Goal: Task Accomplishment & Management: Manage account settings

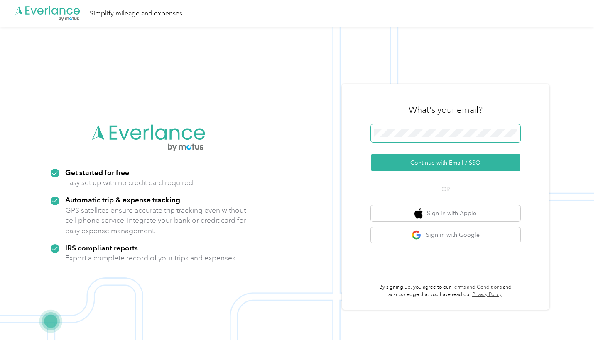
click at [448, 163] on button "Continue with Email / SSO" at bounding box center [445, 162] width 149 height 17
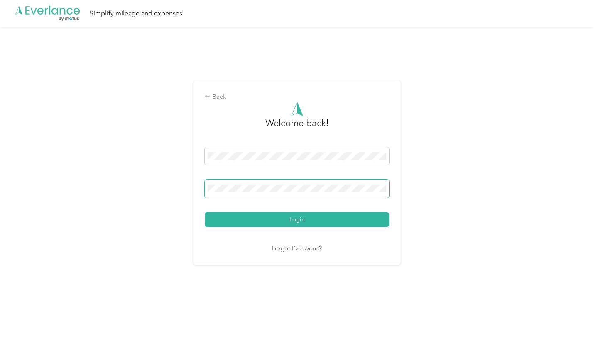
click at [299, 219] on button "Login" at bounding box center [297, 220] width 184 height 15
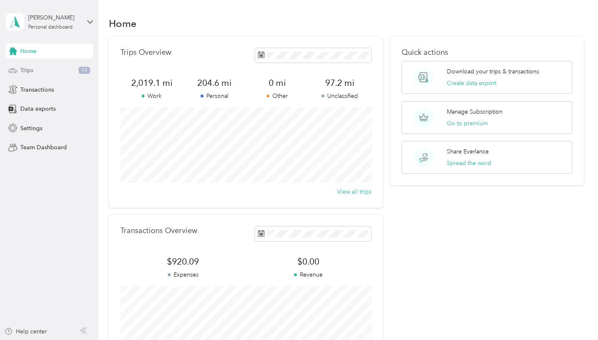
click at [42, 73] on div "Trips 14" at bounding box center [49, 70] width 87 height 15
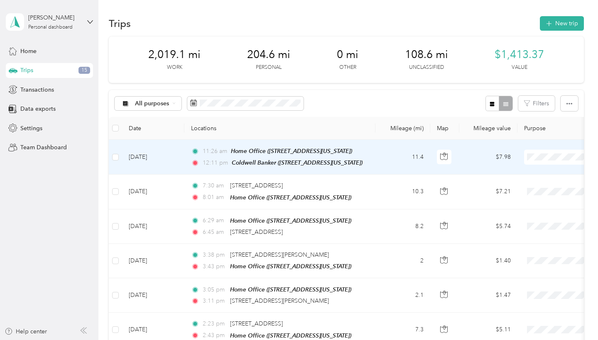
click at [172, 165] on td "[DATE]" at bounding box center [153, 157] width 62 height 35
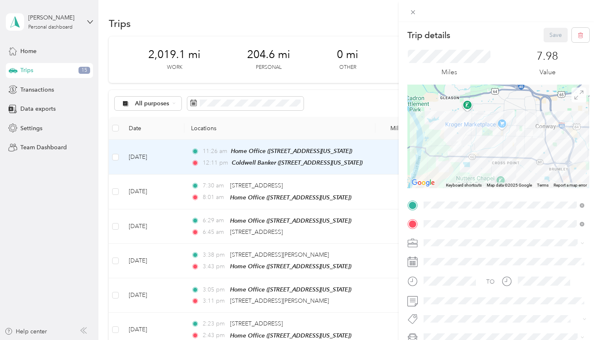
click at [574, 95] on icon at bounding box center [578, 94] width 9 height 9
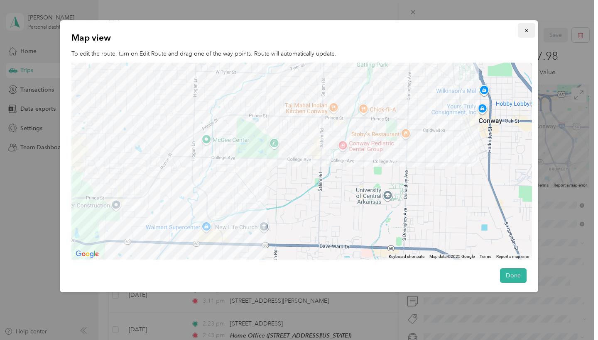
click at [527, 28] on icon "button" at bounding box center [526, 31] width 6 height 6
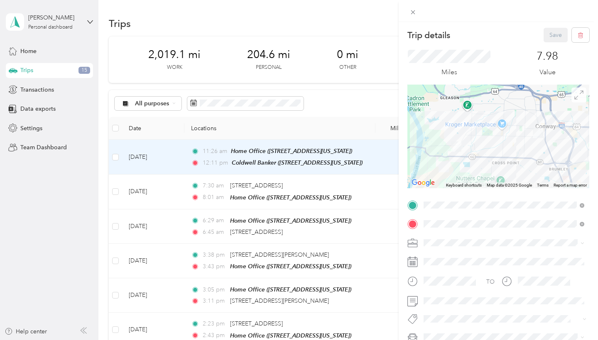
click at [576, 93] on icon at bounding box center [578, 94] width 9 height 9
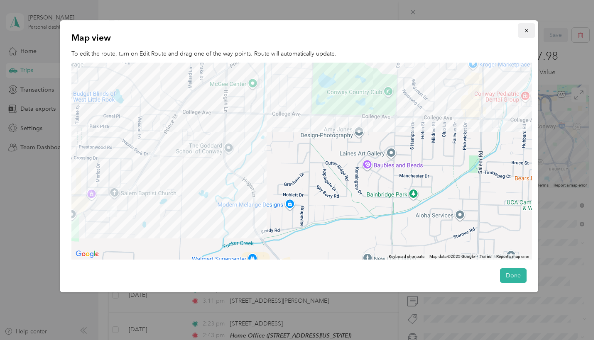
click at [524, 31] on icon "button" at bounding box center [526, 31] width 6 height 6
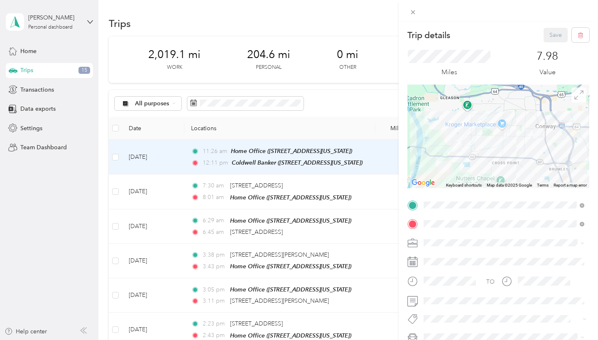
click at [576, 94] on icon at bounding box center [578, 94] width 9 height 9
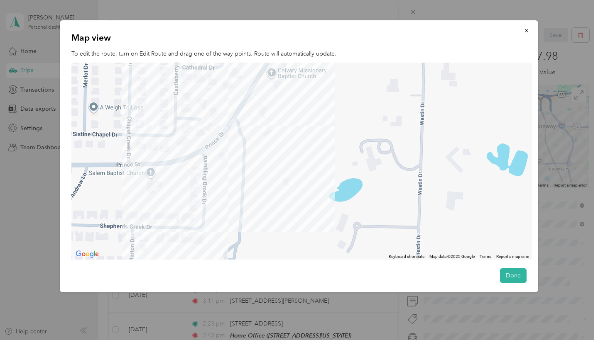
drag, startPoint x: 297, startPoint y: 144, endPoint x: 258, endPoint y: 243, distance: 106.2
click at [259, 240] on div at bounding box center [301, 162] width 460 height 198
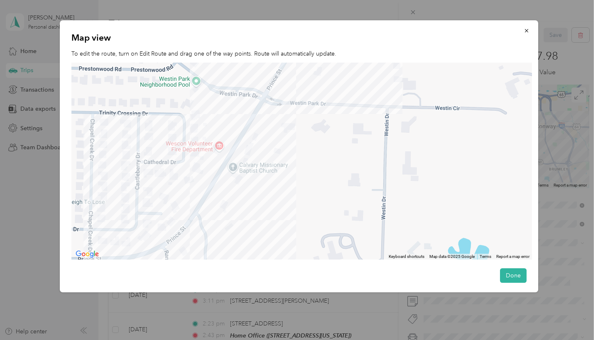
drag, startPoint x: 294, startPoint y: 164, endPoint x: 251, endPoint y: 220, distance: 70.7
click at [255, 212] on div at bounding box center [301, 162] width 460 height 198
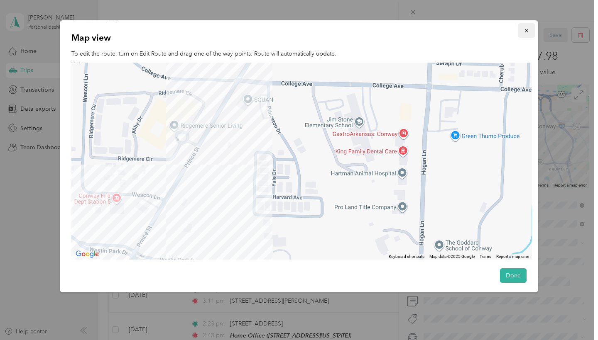
click at [523, 28] on button "button" at bounding box center [526, 30] width 17 height 15
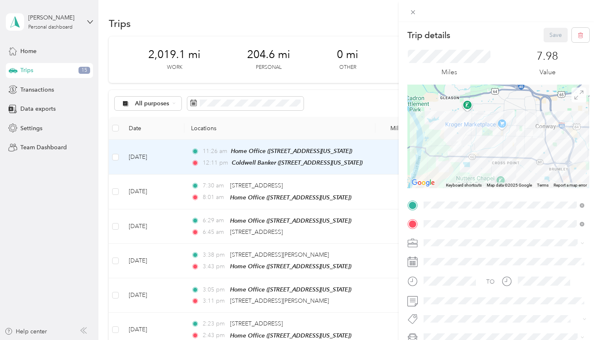
click at [577, 92] on icon at bounding box center [578, 94] width 9 height 9
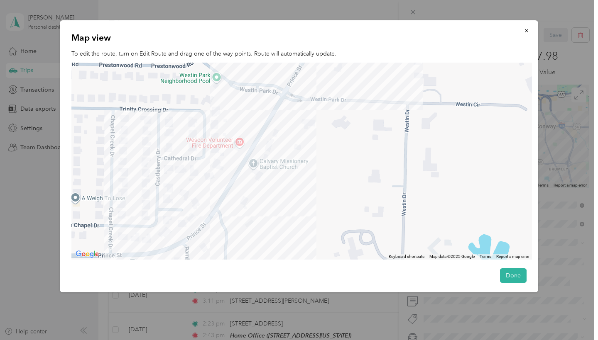
drag, startPoint x: 324, startPoint y: 132, endPoint x: 295, endPoint y: 221, distance: 93.3
click at [298, 211] on div at bounding box center [301, 162] width 460 height 198
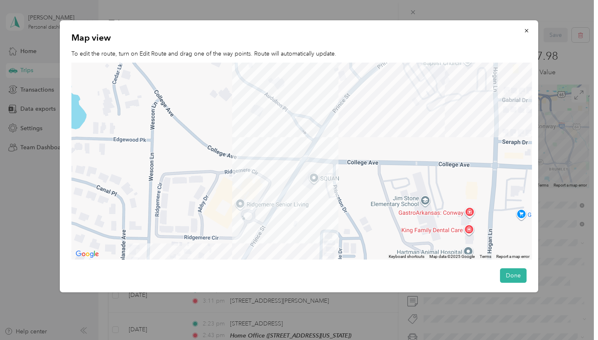
drag, startPoint x: 336, startPoint y: 165, endPoint x: 301, endPoint y: 220, distance: 65.4
click at [309, 210] on div at bounding box center [301, 162] width 460 height 198
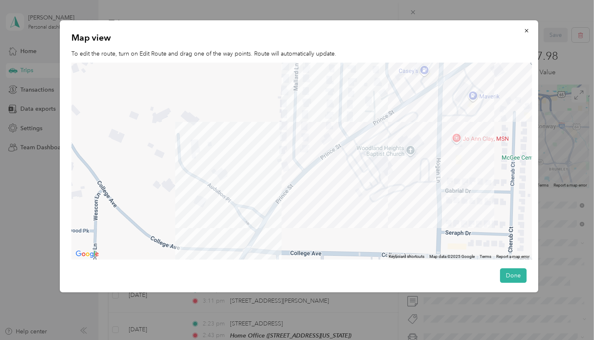
drag, startPoint x: 381, startPoint y: 173, endPoint x: 333, endPoint y: 188, distance: 50.0
click at [347, 183] on div at bounding box center [301, 162] width 460 height 198
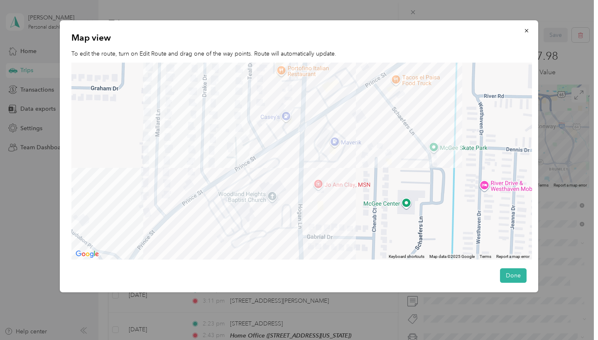
drag, startPoint x: 410, startPoint y: 107, endPoint x: 341, endPoint y: 157, distance: 85.5
click at [367, 135] on div at bounding box center [301, 162] width 460 height 198
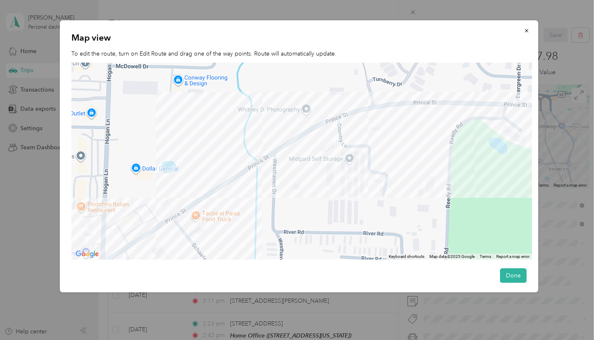
drag, startPoint x: 424, startPoint y: 139, endPoint x: 342, endPoint y: 149, distance: 83.3
click at [379, 140] on div at bounding box center [301, 162] width 460 height 198
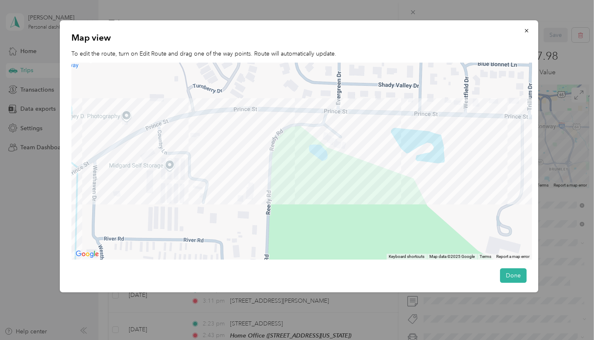
drag, startPoint x: 438, startPoint y: 134, endPoint x: 346, endPoint y: 137, distance: 92.2
click at [362, 133] on div at bounding box center [301, 162] width 460 height 198
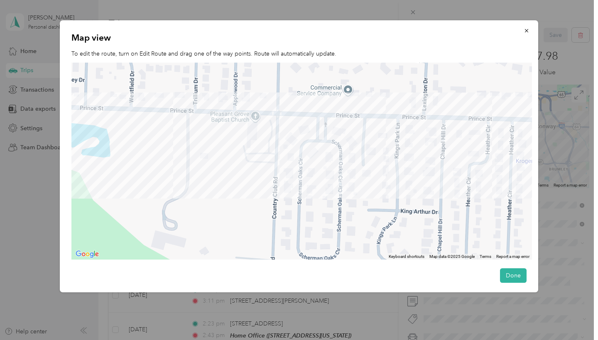
drag, startPoint x: 432, startPoint y: 146, endPoint x: 320, endPoint y: 146, distance: 112.5
click at [320, 146] on div at bounding box center [301, 162] width 460 height 198
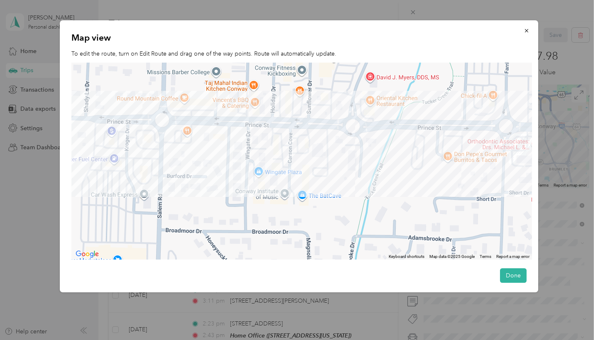
drag, startPoint x: 383, startPoint y: 154, endPoint x: 315, endPoint y: 151, distance: 68.1
click at [315, 151] on div at bounding box center [301, 162] width 460 height 198
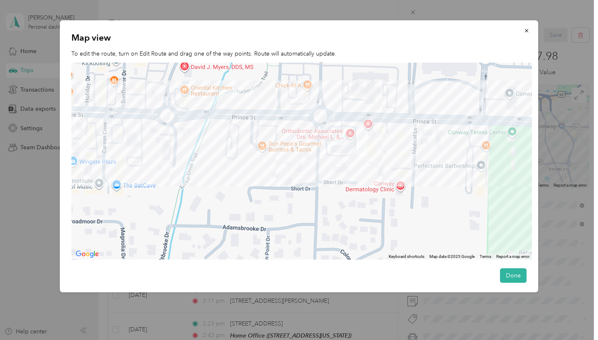
drag, startPoint x: 350, startPoint y: 153, endPoint x: 305, endPoint y: 151, distance: 44.9
click at [305, 151] on div at bounding box center [301, 162] width 460 height 198
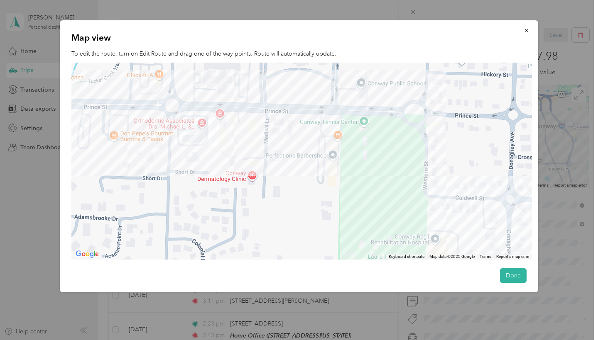
drag, startPoint x: 403, startPoint y: 139, endPoint x: 308, endPoint y: 133, distance: 96.1
click at [314, 131] on div at bounding box center [301, 162] width 460 height 198
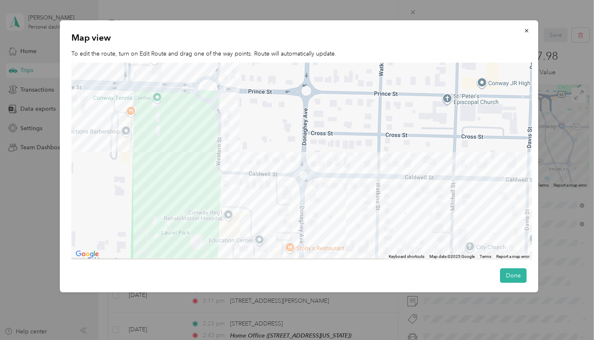
drag, startPoint x: 371, startPoint y: 149, endPoint x: 299, endPoint y: 134, distance: 73.6
click at [307, 134] on div at bounding box center [301, 162] width 460 height 198
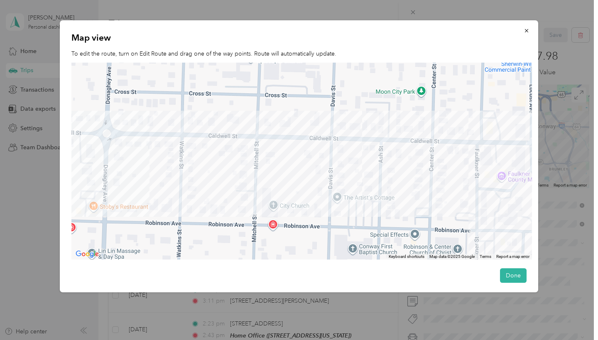
drag, startPoint x: 392, startPoint y: 121, endPoint x: 355, endPoint y: 121, distance: 36.9
click at [355, 121] on div at bounding box center [301, 162] width 460 height 198
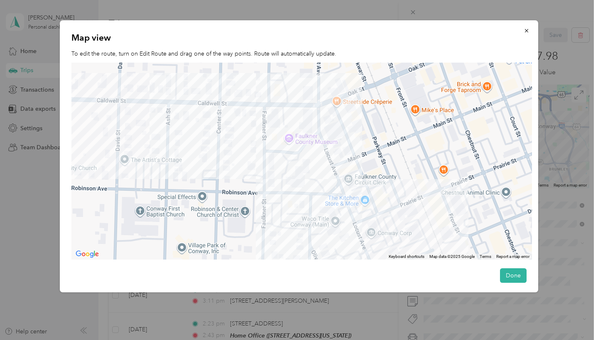
drag, startPoint x: 393, startPoint y: 178, endPoint x: 384, endPoint y: 107, distance: 72.0
click at [384, 107] on div at bounding box center [301, 162] width 460 height 198
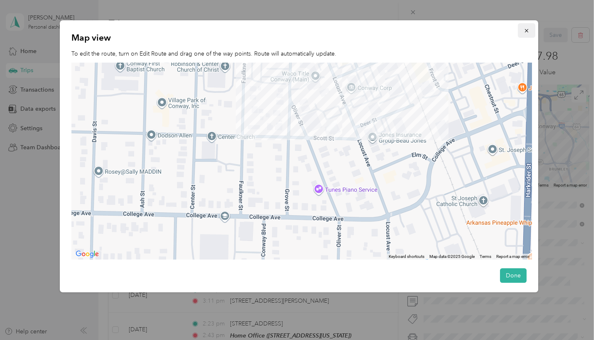
click at [528, 27] on span "button" at bounding box center [526, 30] width 6 height 7
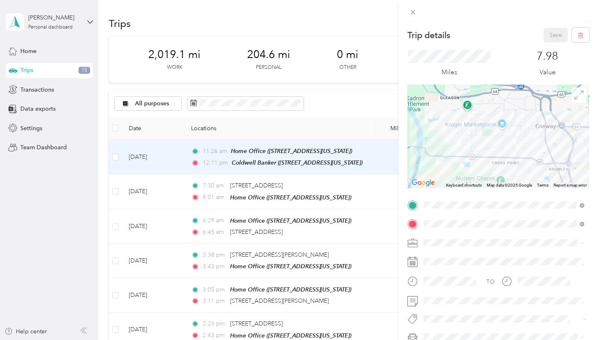
click at [577, 102] on span at bounding box center [578, 95] width 15 height 15
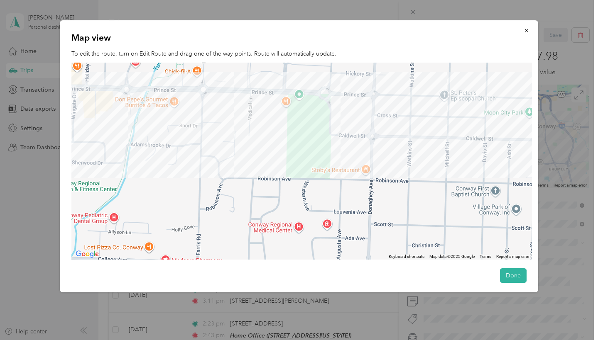
drag, startPoint x: 443, startPoint y: 125, endPoint x: 381, endPoint y: 122, distance: 62.3
click at [383, 122] on div at bounding box center [301, 162] width 460 height 198
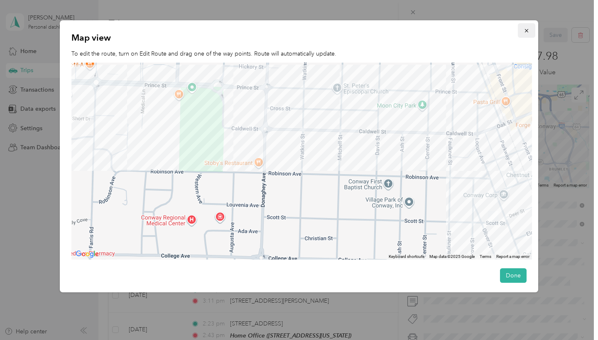
click at [525, 29] on icon "button" at bounding box center [526, 31] width 6 height 6
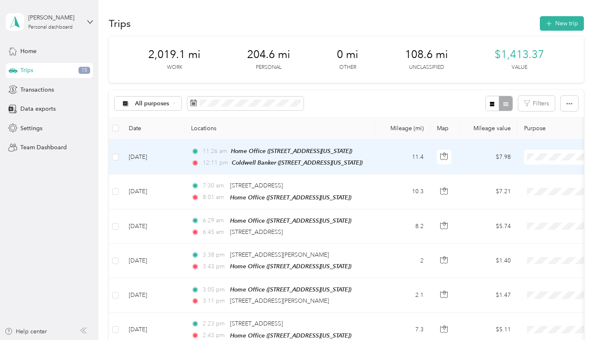
click at [177, 160] on td "[DATE]" at bounding box center [153, 157] width 62 height 35
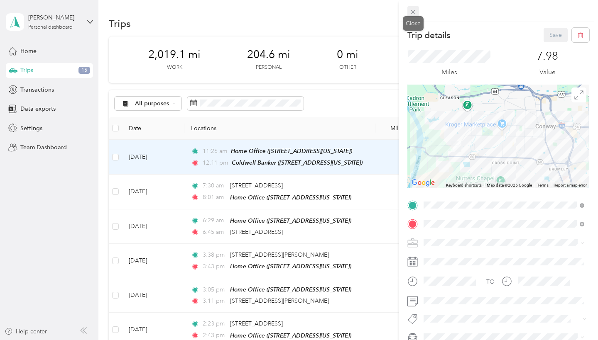
click at [413, 13] on icon at bounding box center [412, 12] width 7 height 7
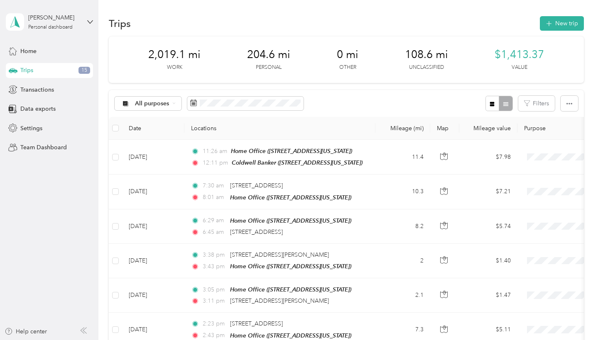
click at [84, 19] on div "[PERSON_NAME] Personal dashboard" at bounding box center [49, 21] width 87 height 29
click at [55, 68] on div "Log out" at bounding box center [117, 68] width 210 height 15
